Goal: Transaction & Acquisition: Subscribe to service/newsletter

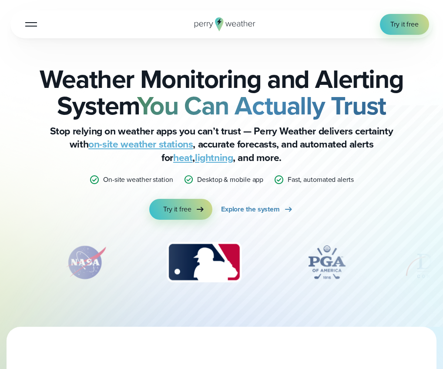
scroll to position [44, 0]
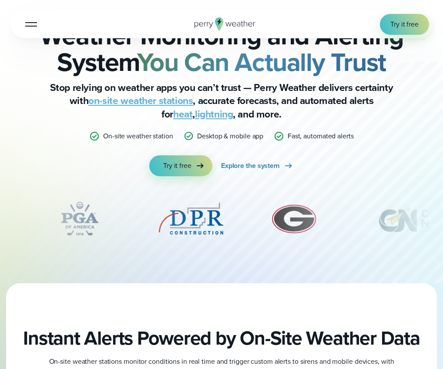
click at [119, 98] on link "on-site weather stations" at bounding box center [140, 100] width 105 height 15
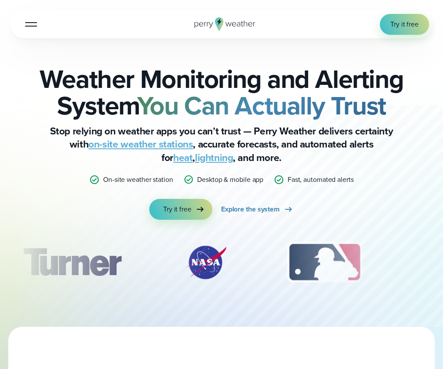
click at [37, 25] on button "Open Menu" at bounding box center [31, 24] width 20 height 20
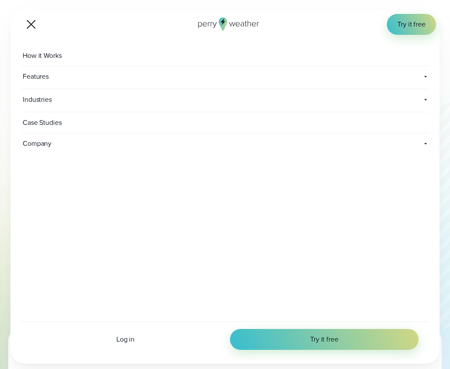
click at [27, 29] on button "Open Menu" at bounding box center [31, 24] width 20 height 20
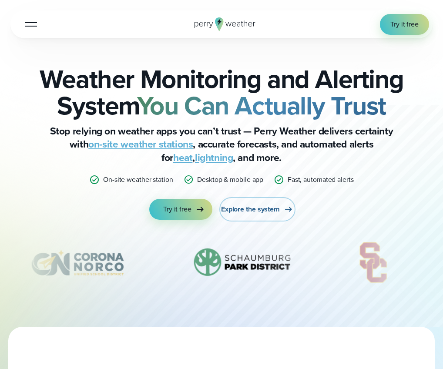
click at [259, 211] on span "Explore the system" at bounding box center [250, 209] width 59 height 10
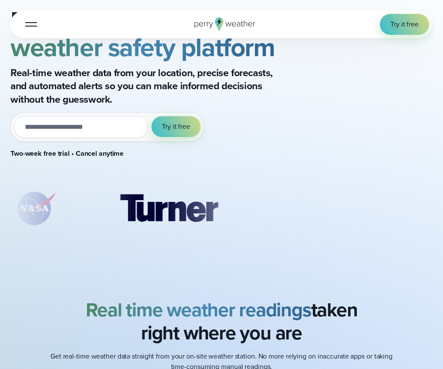
scroll to position [87, 0]
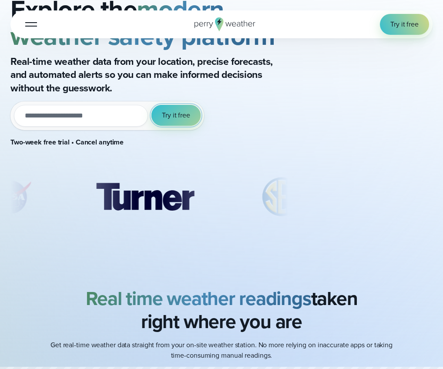
click at [164, 111] on span "Try it free" at bounding box center [176, 115] width 28 height 10
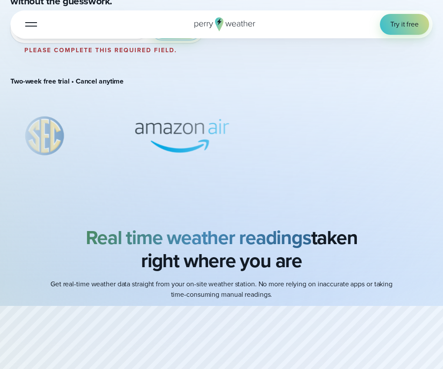
scroll to position [0, 0]
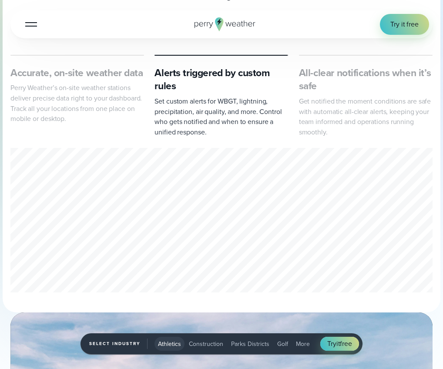
scroll to position [523, 0]
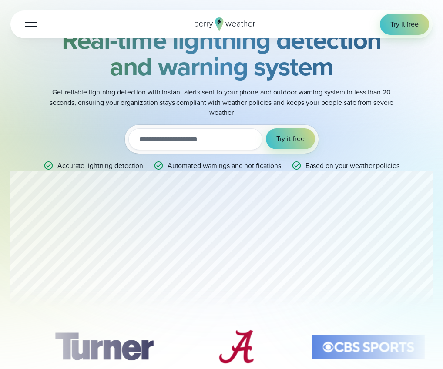
scroll to position [131, 0]
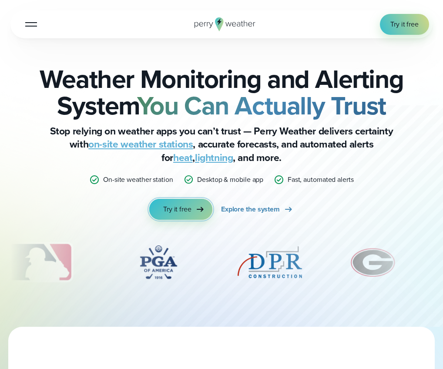
click at [191, 212] on span "Try it free" at bounding box center [177, 209] width 28 height 10
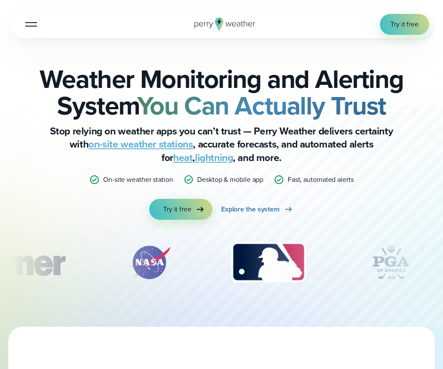
drag, startPoint x: 294, startPoint y: 0, endPoint x: 22, endPoint y: 104, distance: 290.8
click at [20, 103] on h2 "Weather Monitoring and Alerting System You Can Actually Trust" at bounding box center [221, 92] width 422 height 53
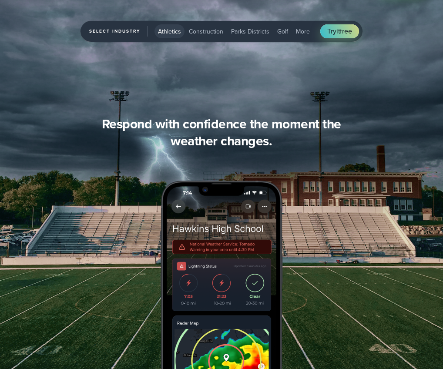
scroll to position [827, 0]
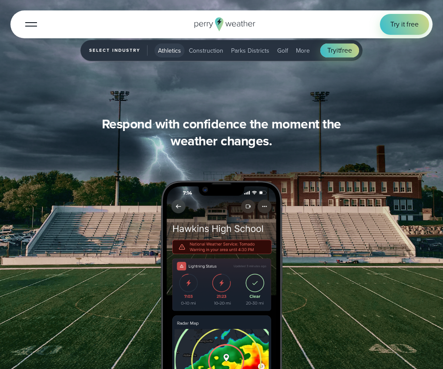
click at [310, 53] on button "More" at bounding box center [303, 51] width 21 height 14
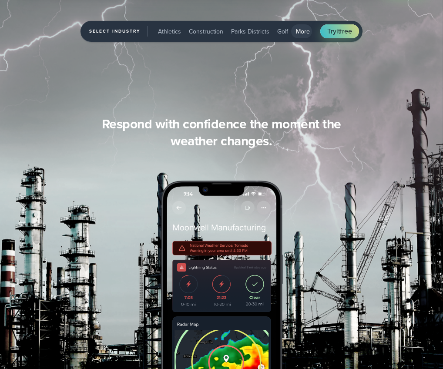
click at [99, 26] on span "Select Industry" at bounding box center [118, 31] width 58 height 10
click at [103, 33] on span "Select Industry" at bounding box center [118, 31] width 58 height 10
click at [171, 32] on span "Athletics" at bounding box center [169, 31] width 23 height 9
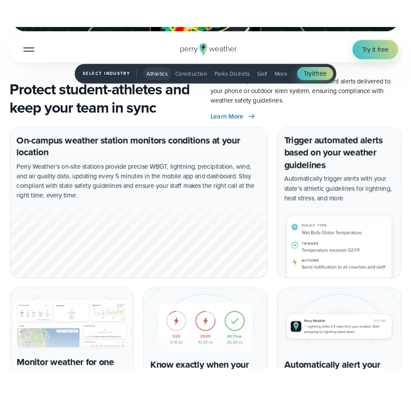
scroll to position [1089, 0]
